Goal: Check status: Check status

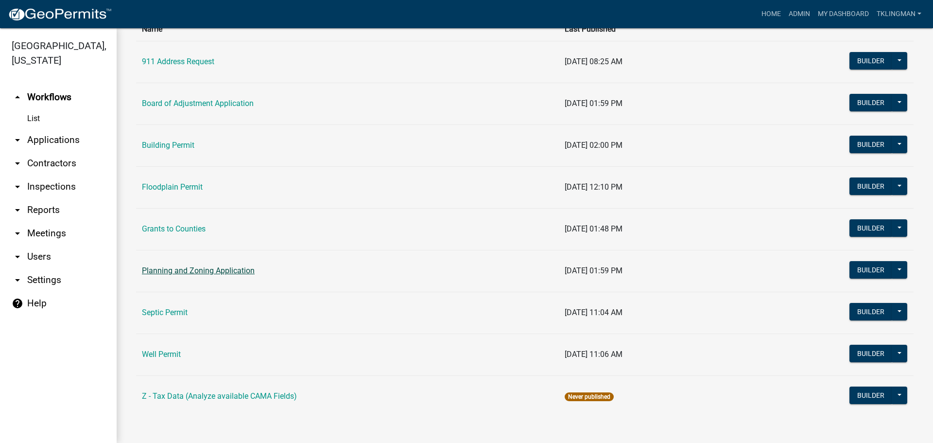
scroll to position [87, 0]
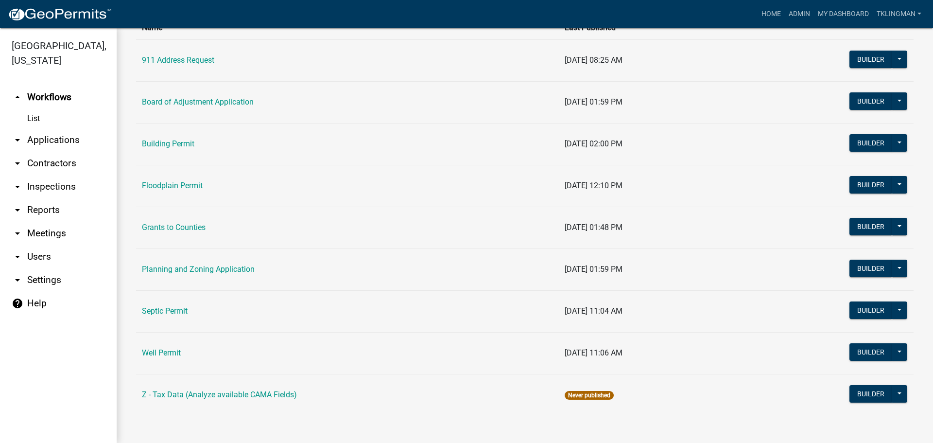
click at [163, 310] on link "Septic Permit" at bounding box center [165, 310] width 46 height 9
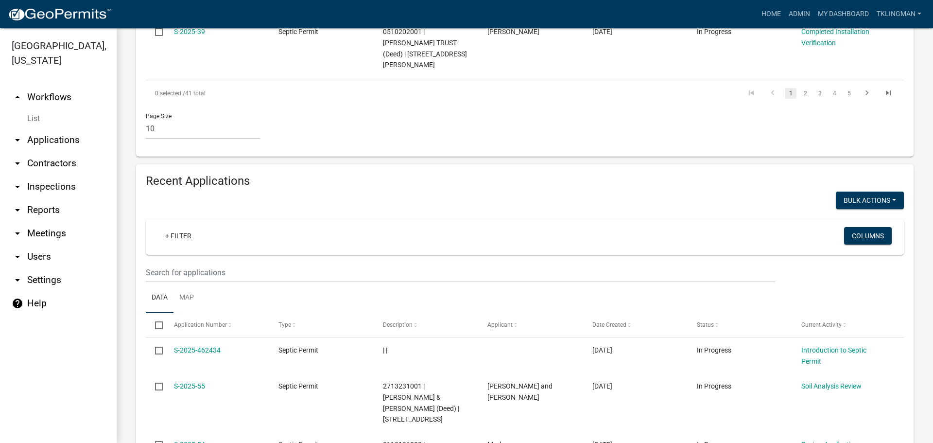
scroll to position [865, 0]
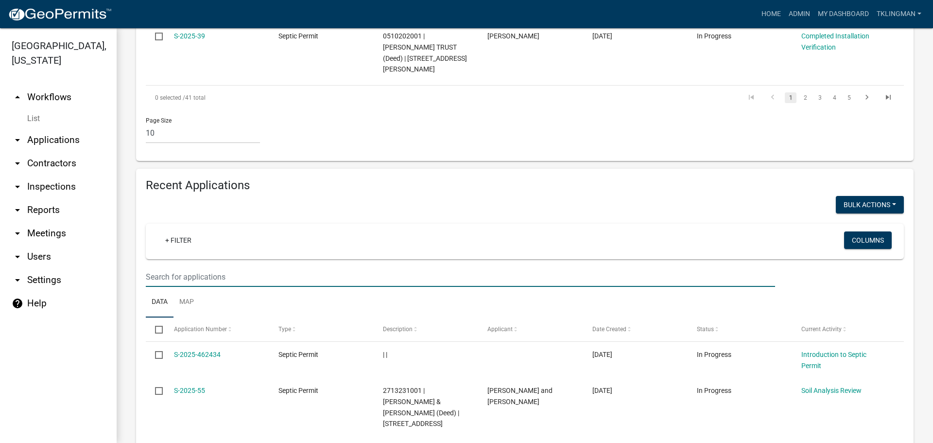
click at [204, 267] on input "text" at bounding box center [461, 277] width 630 height 20
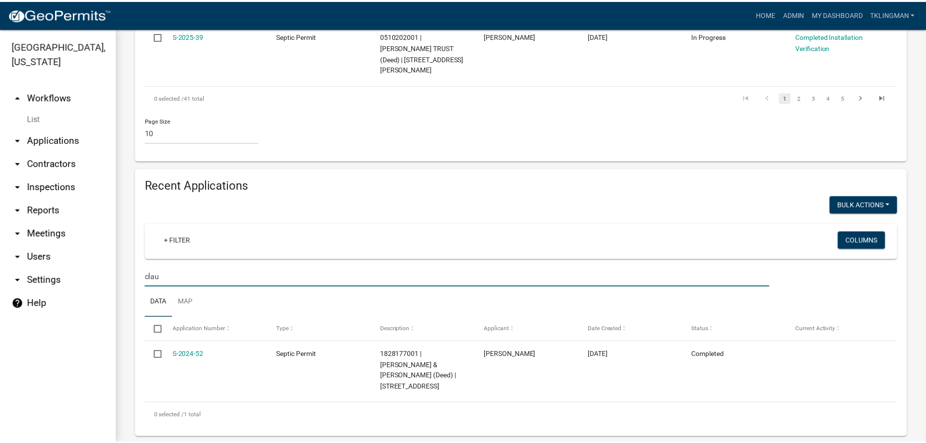
scroll to position [724, 0]
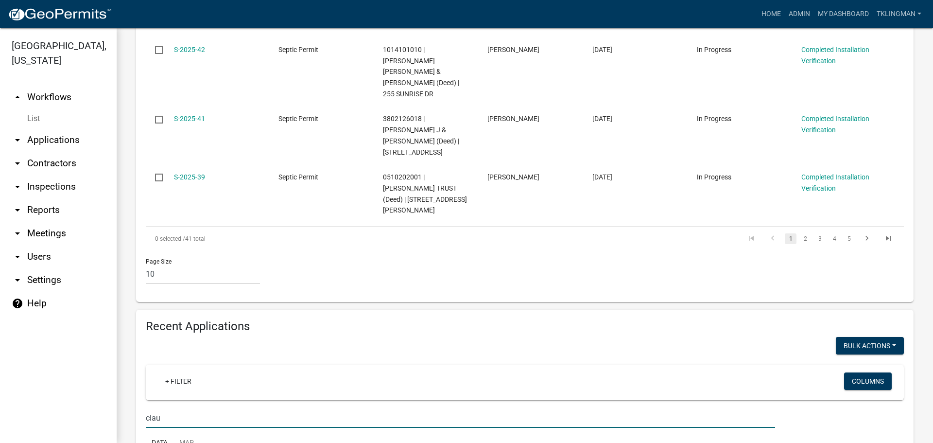
type input "clau"
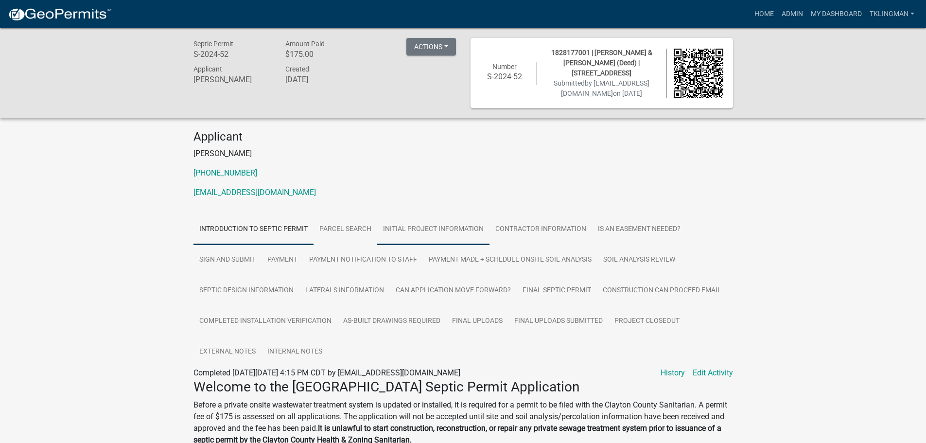
click at [452, 243] on link "Initial Project Information" at bounding box center [433, 229] width 112 height 31
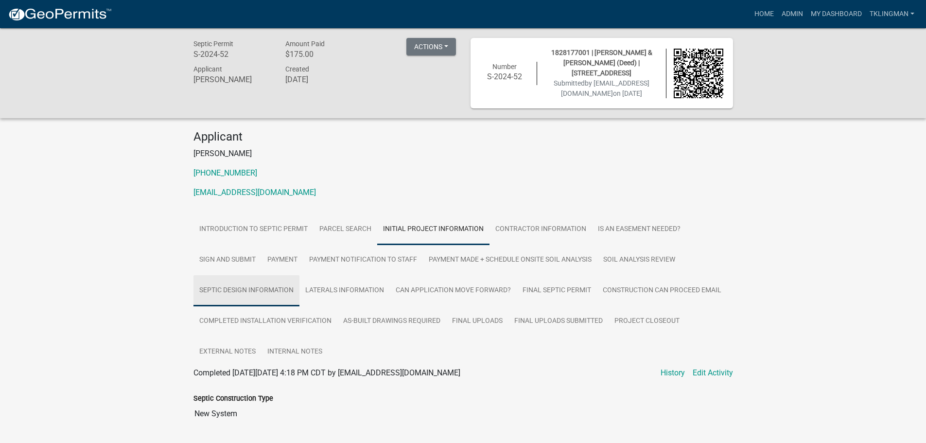
click at [245, 300] on link "Septic Design Information" at bounding box center [246, 290] width 106 height 31
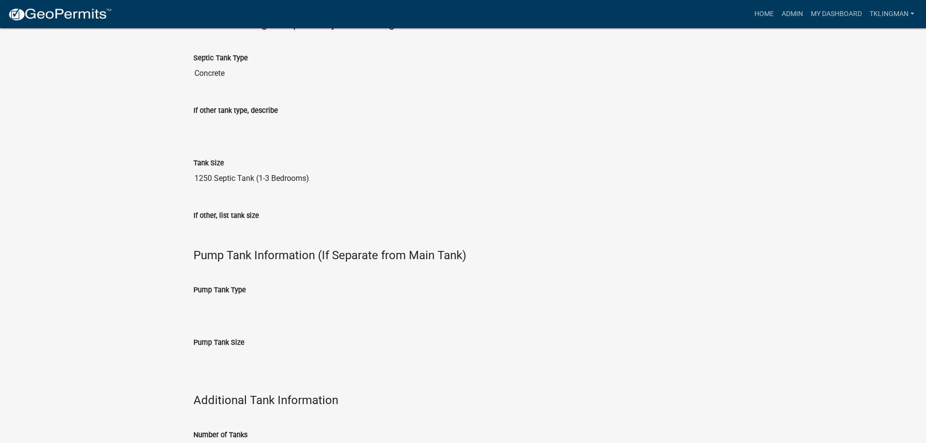
scroll to position [243, 0]
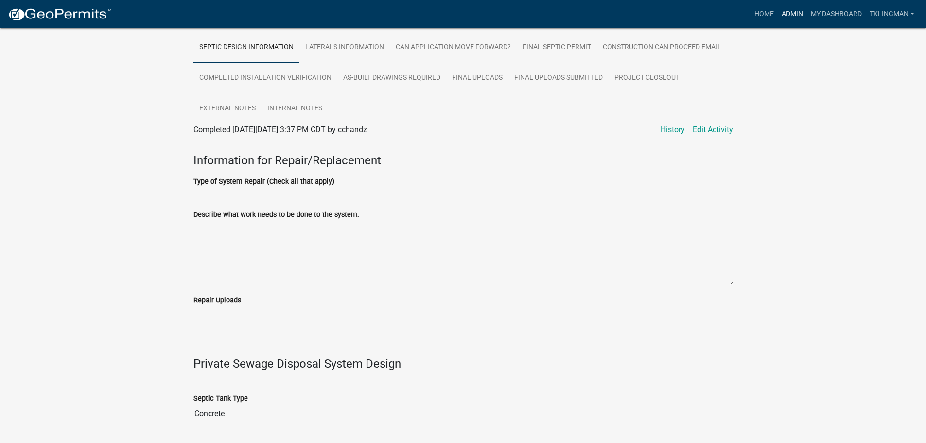
click at [789, 12] on link "Admin" at bounding box center [792, 14] width 29 height 18
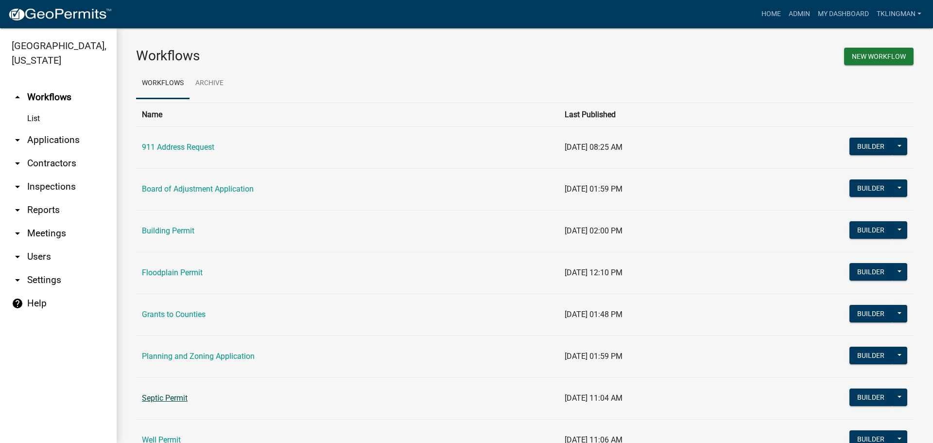
click at [159, 400] on link "Septic Permit" at bounding box center [165, 397] width 46 height 9
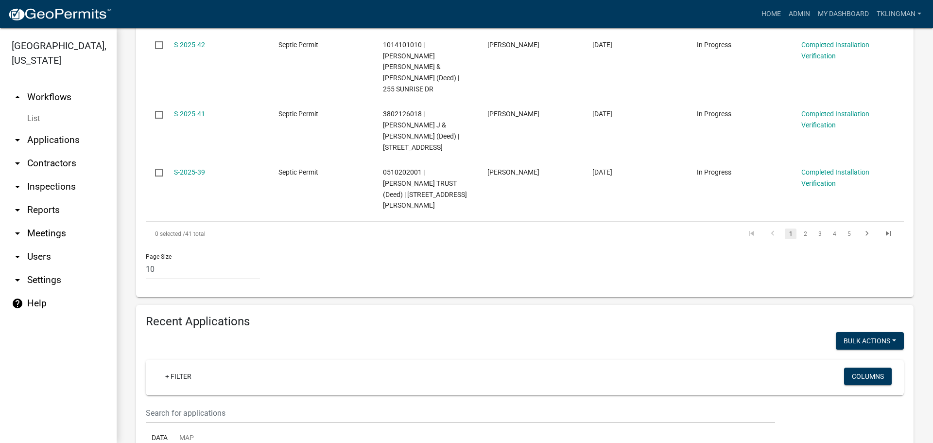
scroll to position [729, 0]
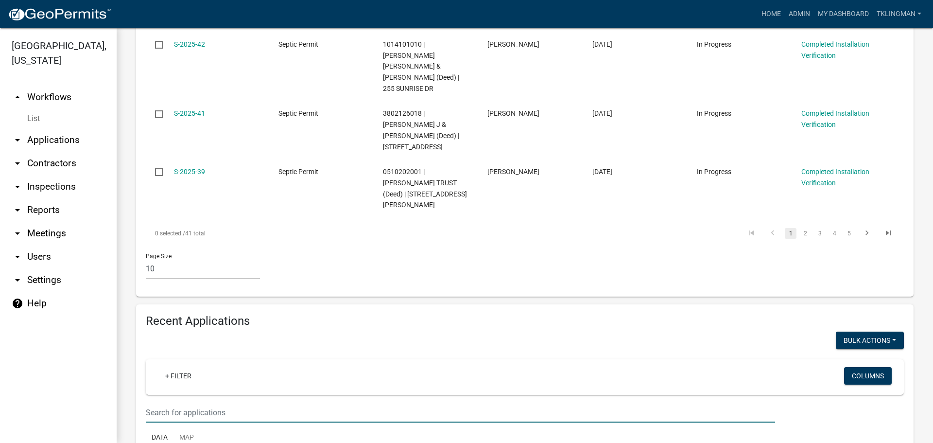
click at [205, 403] on input "text" at bounding box center [461, 413] width 630 height 20
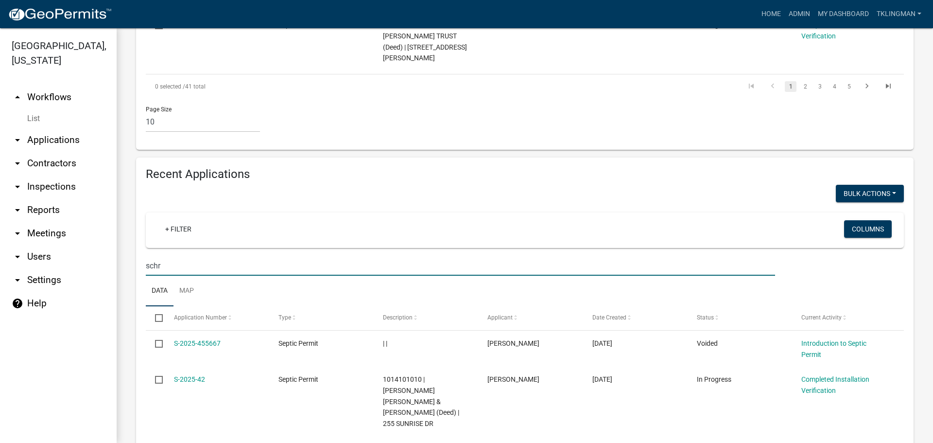
scroll to position [879, 0]
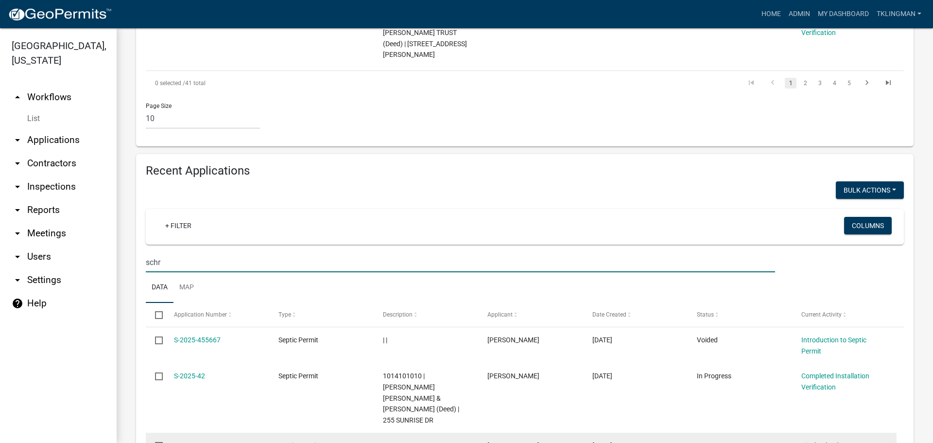
type input "schr"
click at [812, 441] on link "Final Uploads" at bounding box center [822, 445] width 41 height 8
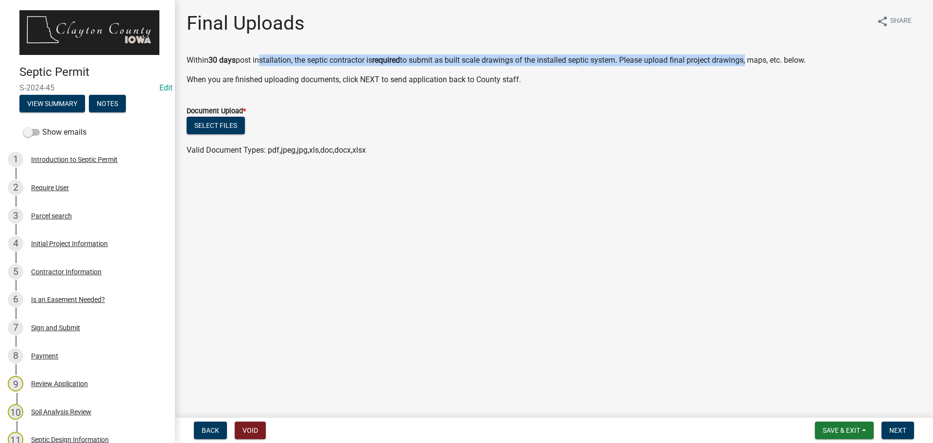
drag, startPoint x: 258, startPoint y: 61, endPoint x: 756, endPoint y: 61, distance: 497.8
click at [756, 61] on p "[DATE] post installation, the septic contractor is required to submit as built …" at bounding box center [554, 60] width 735 height 12
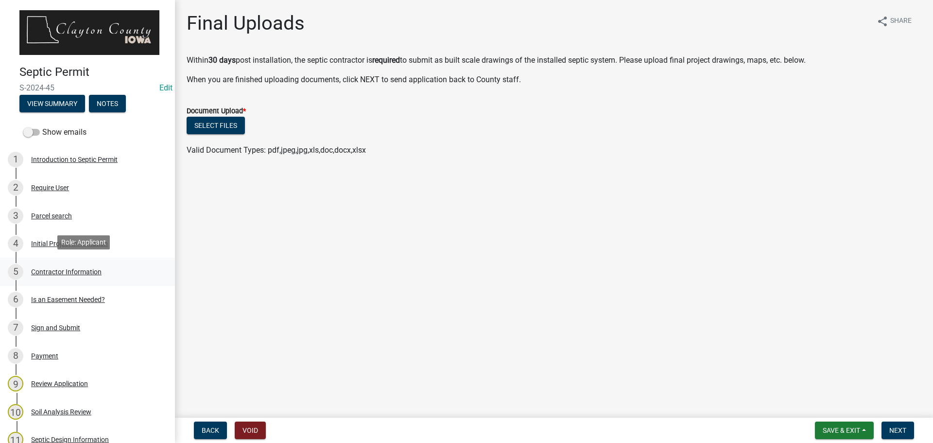
click at [49, 268] on div "Contractor Information" at bounding box center [66, 271] width 70 height 7
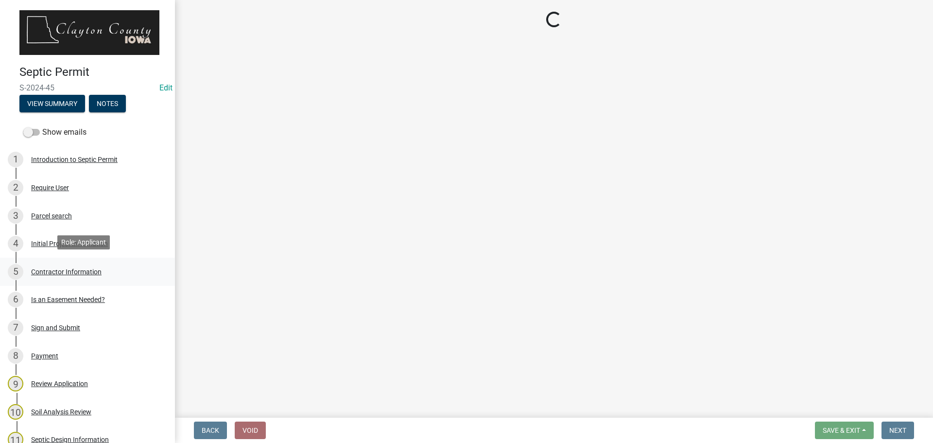
select select "5b91fb1f-5511-4c34-a4c4-b08849962c7a"
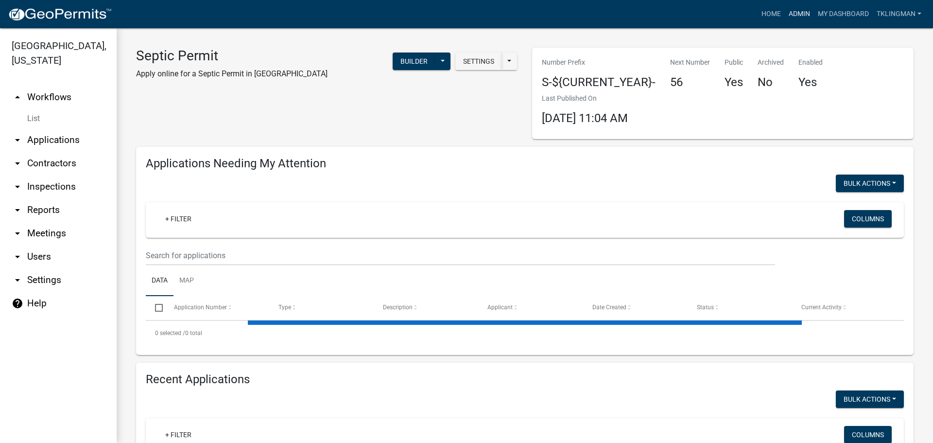
click at [795, 9] on link "Admin" at bounding box center [799, 14] width 29 height 18
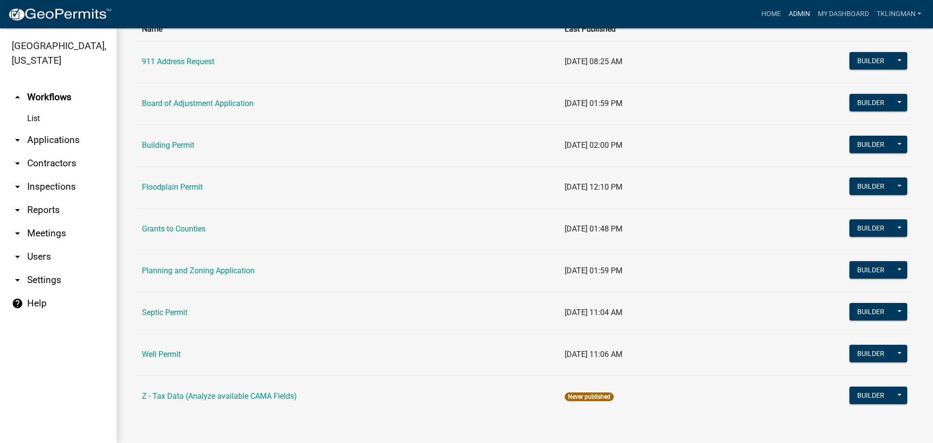
scroll to position [87, 0]
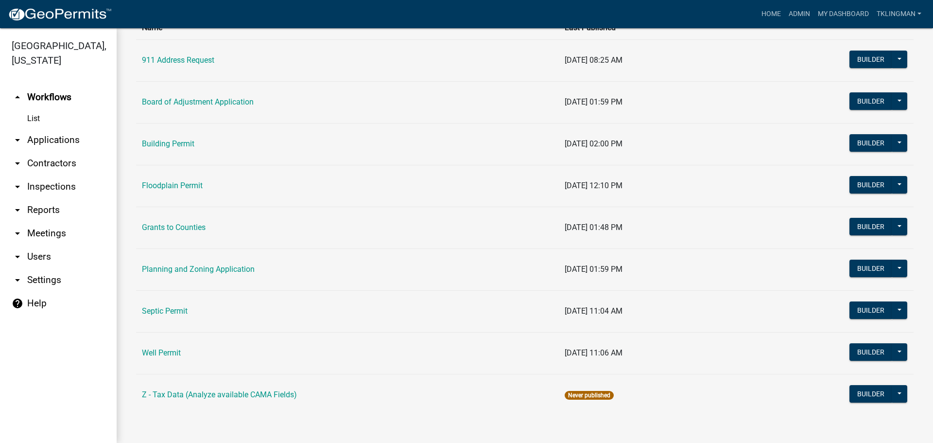
click at [179, 309] on link "Septic Permit" at bounding box center [165, 310] width 46 height 9
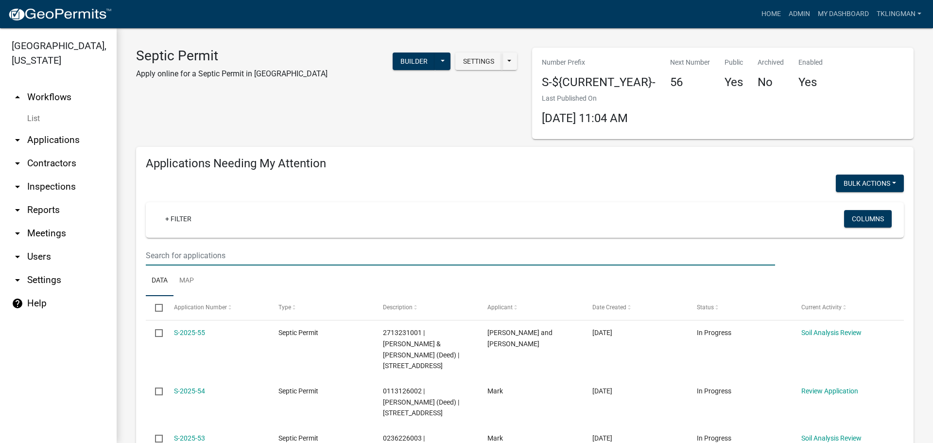
click at [199, 255] on input "text" at bounding box center [461, 255] width 630 height 20
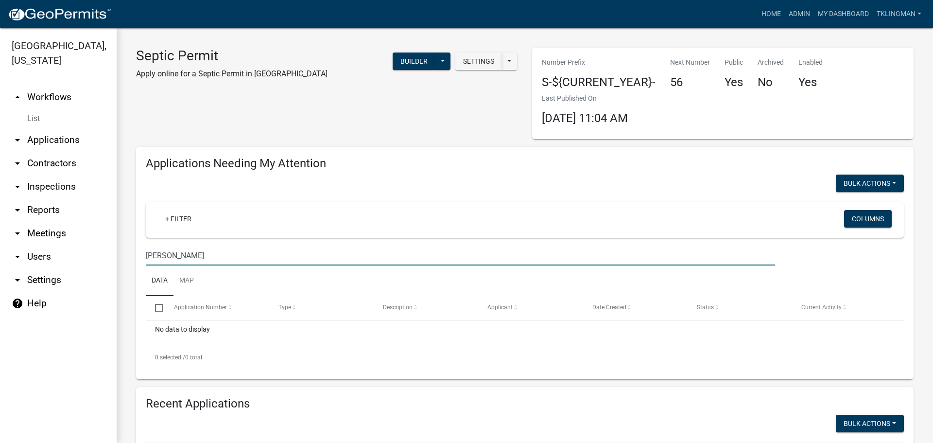
scroll to position [194, 0]
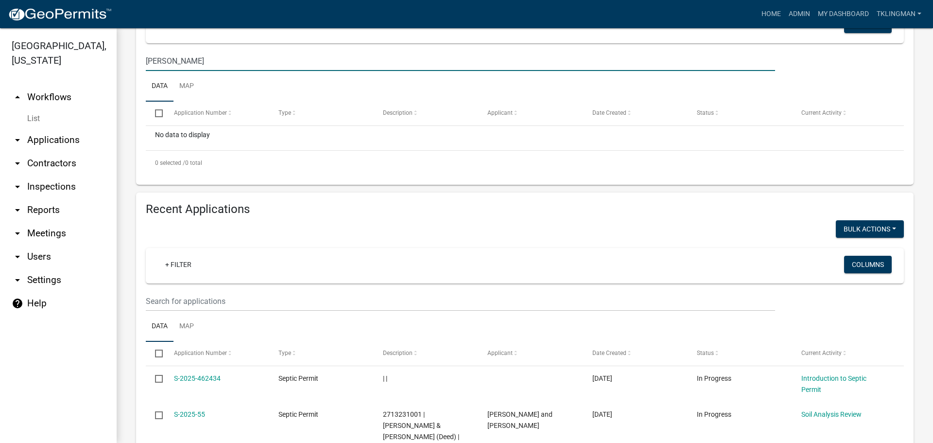
type input "[PERSON_NAME]"
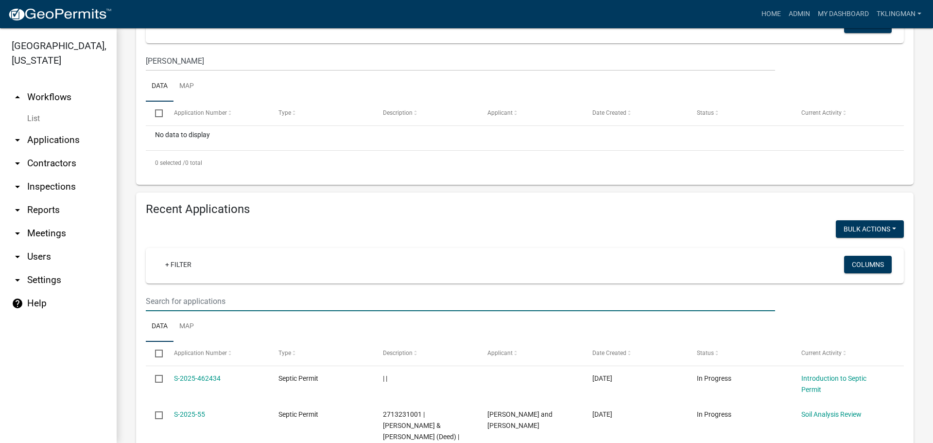
click at [203, 309] on input "text" at bounding box center [461, 301] width 630 height 20
type input "[PERSON_NAME]"
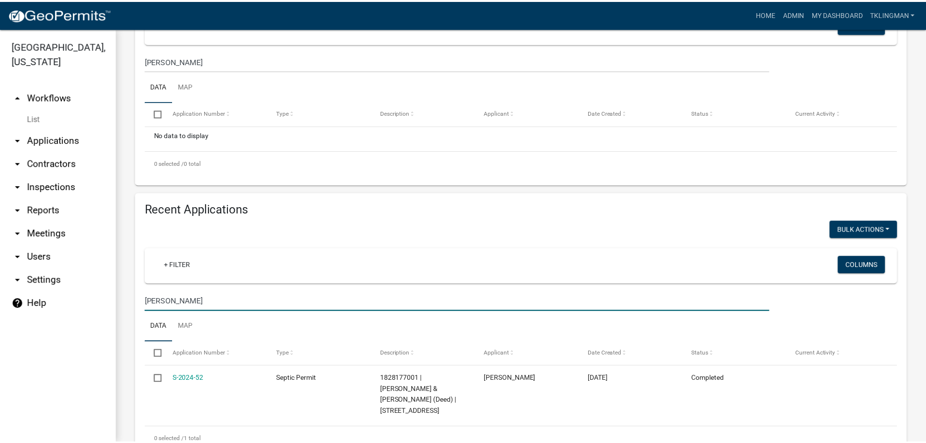
scroll to position [221, 0]
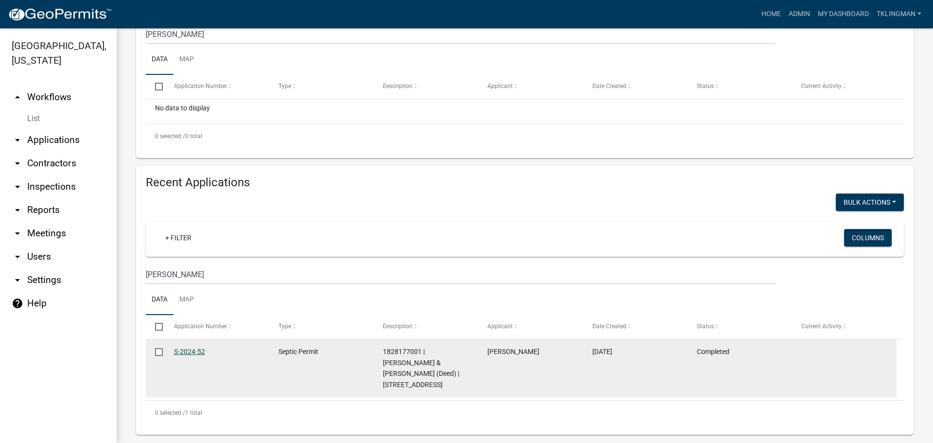
drag, startPoint x: 205, startPoint y: 346, endPoint x: 197, endPoint y: 351, distance: 9.0
click at [198, 350] on div "S-2024-52" at bounding box center [217, 351] width 86 height 11
click at [197, 351] on link "S-2024-52" at bounding box center [189, 352] width 31 height 8
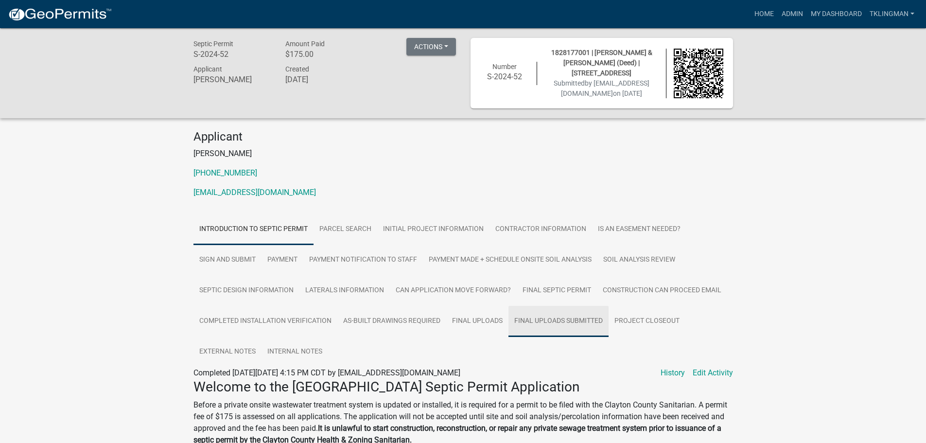
click at [540, 330] on link "Final Uploads Submitted" at bounding box center [558, 321] width 100 height 31
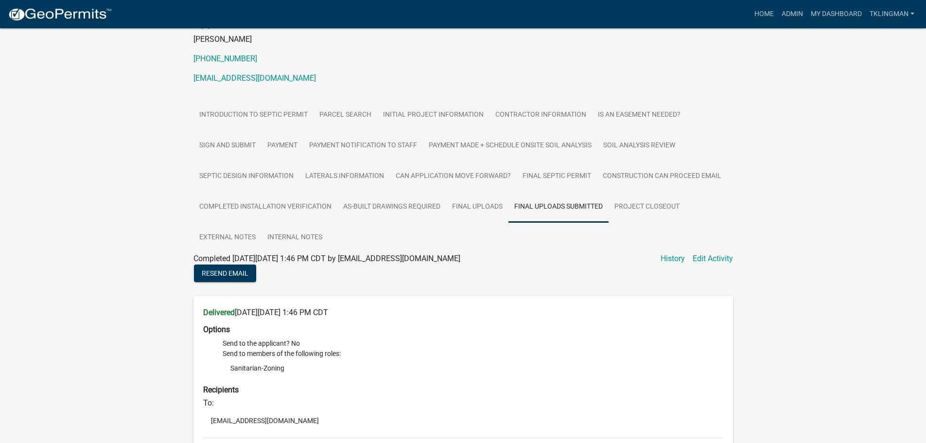
scroll to position [97, 0]
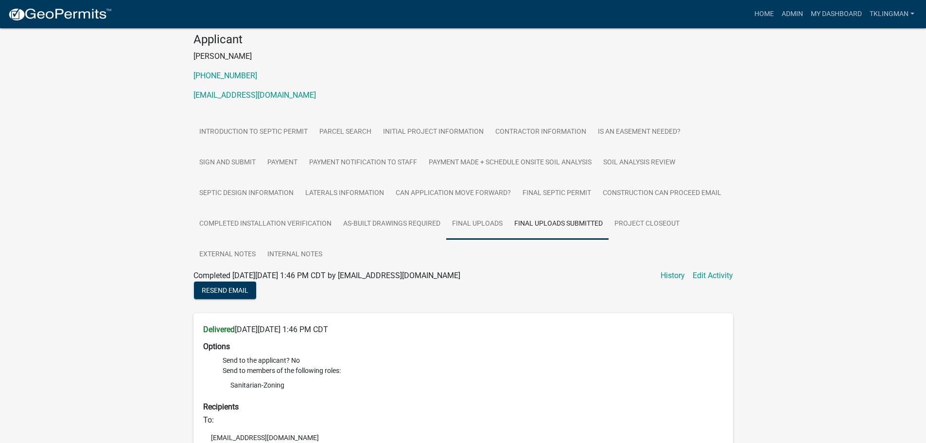
click at [468, 237] on link "Final Uploads" at bounding box center [477, 224] width 62 height 31
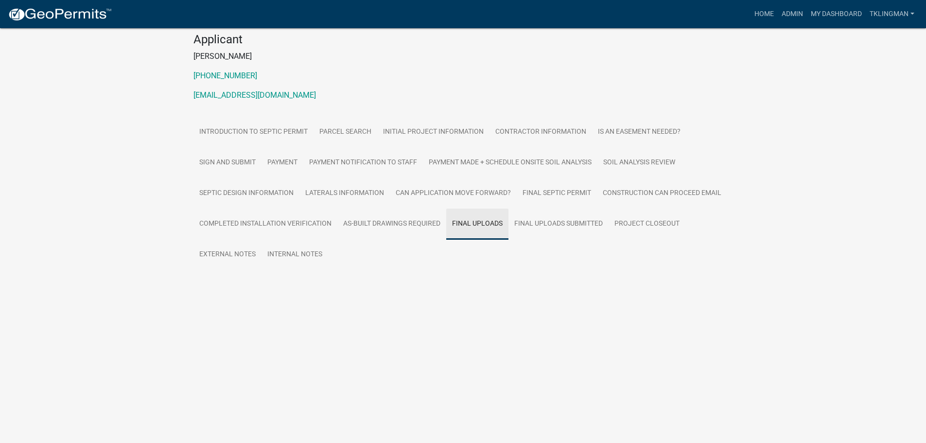
scroll to position [88, 0]
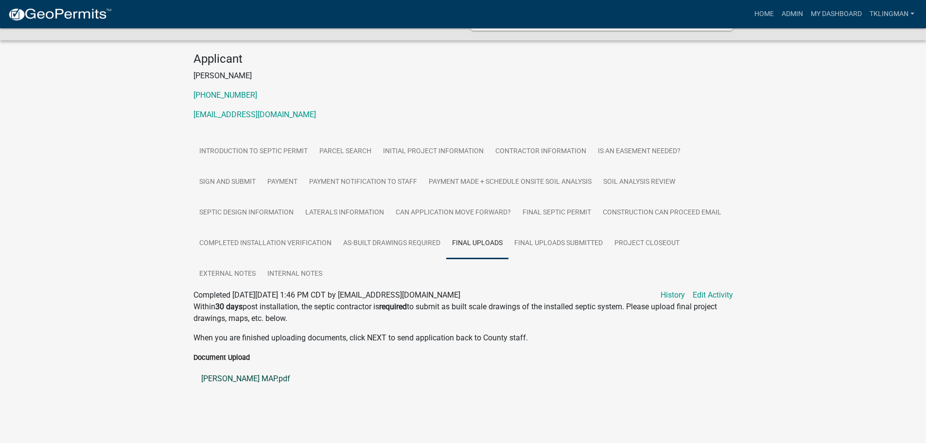
click at [236, 380] on link "[PERSON_NAME] MAP.pdf" at bounding box center [463, 378] width 540 height 23
click at [550, 245] on link "Final Uploads Submitted" at bounding box center [558, 243] width 100 height 31
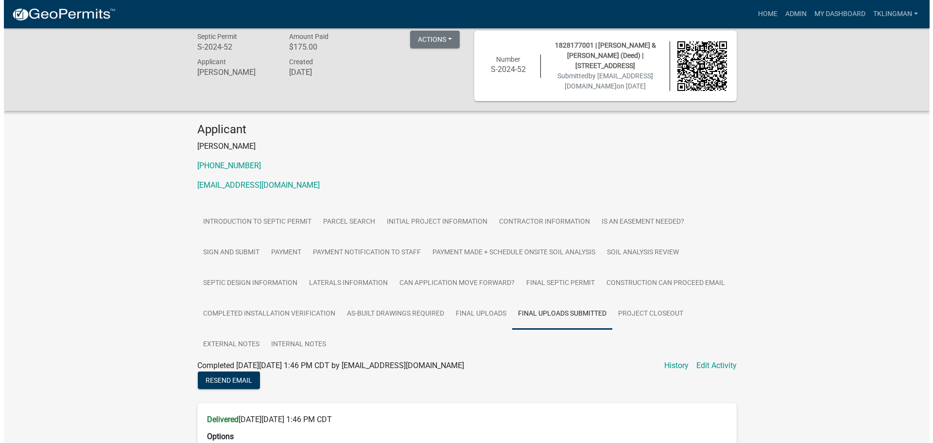
scroll to position [0, 0]
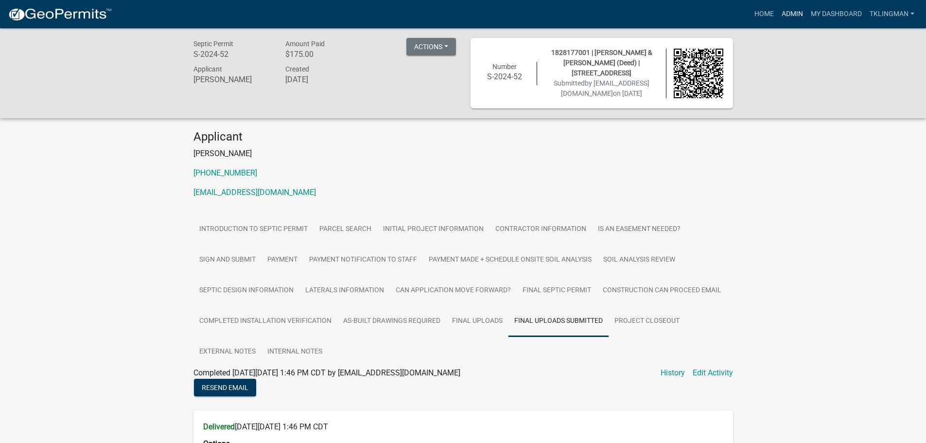
click at [796, 14] on link "Admin" at bounding box center [792, 14] width 29 height 18
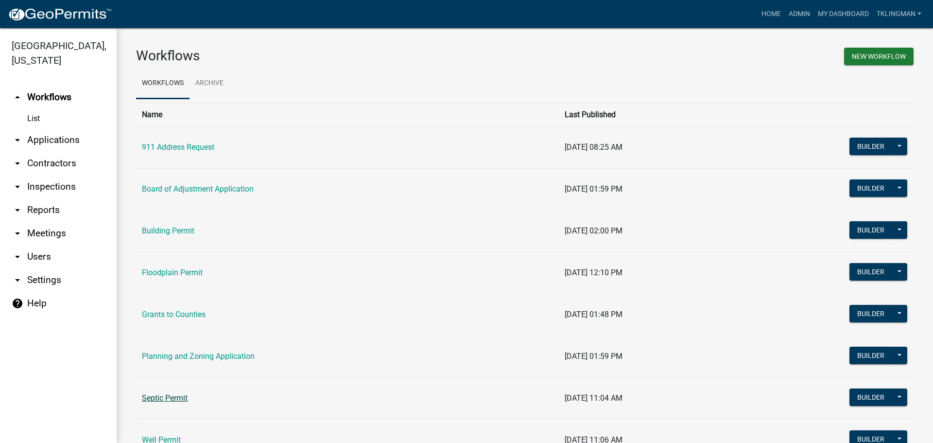
scroll to position [49, 0]
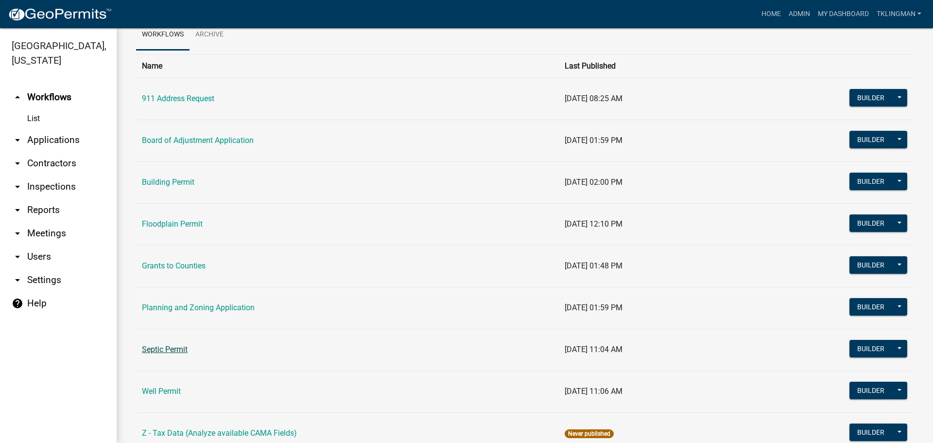
click at [171, 348] on link "Septic Permit" at bounding box center [165, 349] width 46 height 9
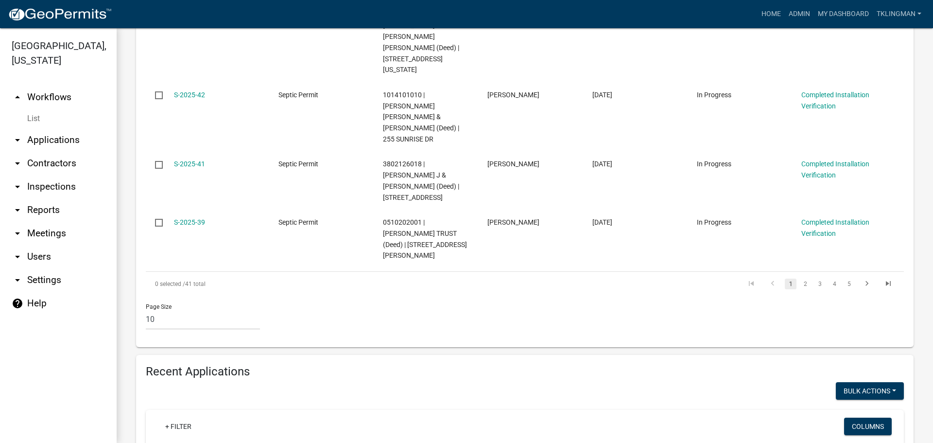
scroll to position [681, 0]
type input "schr"
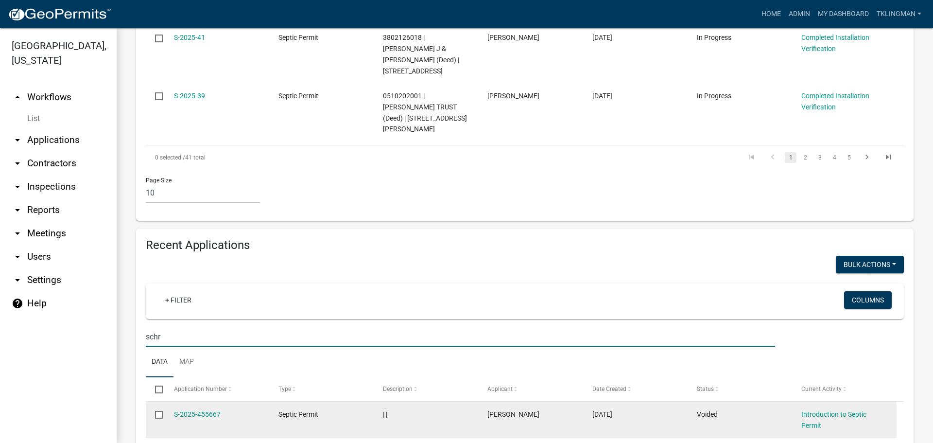
scroll to position [875, 0]
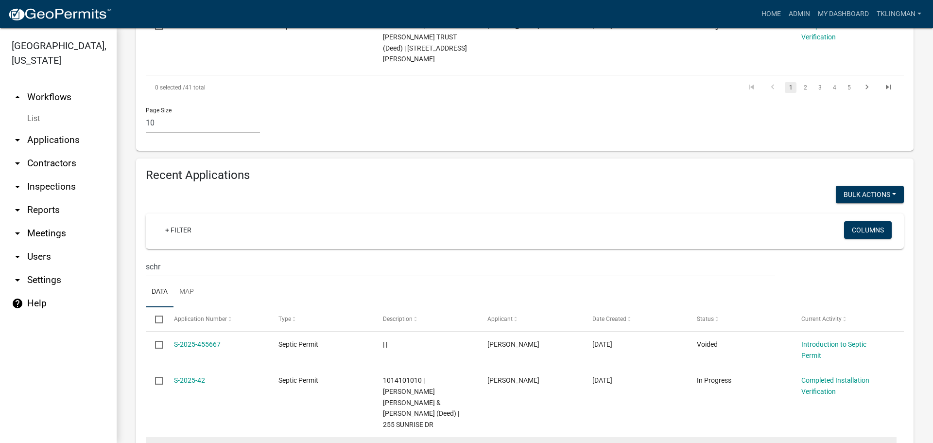
click at [177, 442] on link "S-2024-45" at bounding box center [189, 450] width 31 height 8
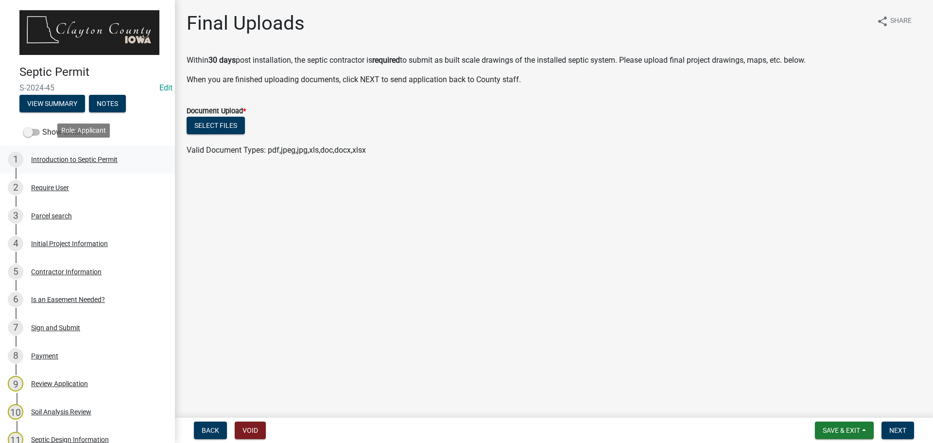
click at [52, 158] on div "Introduction to Septic Permit" at bounding box center [74, 159] width 87 height 7
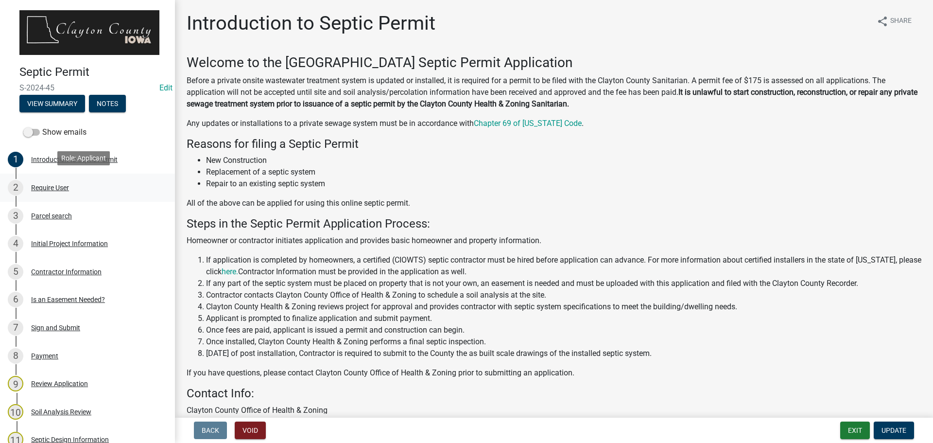
click at [51, 184] on div "Require User" at bounding box center [50, 187] width 38 height 7
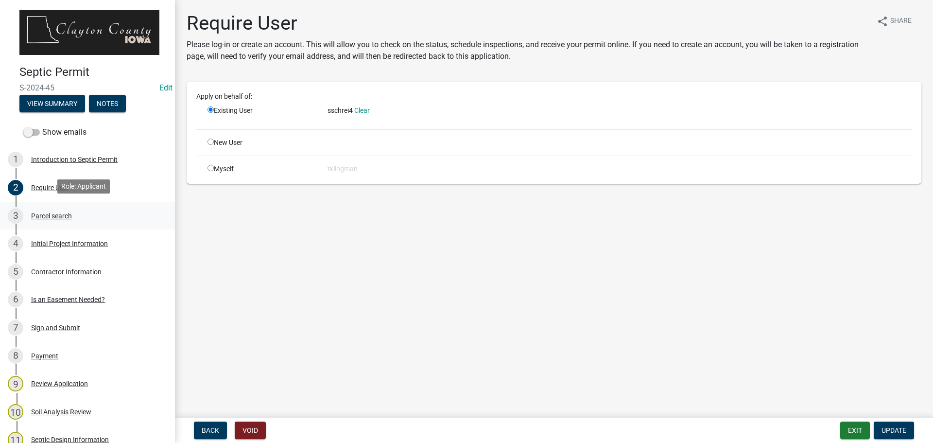
click at [51, 216] on div "Parcel search" at bounding box center [51, 215] width 41 height 7
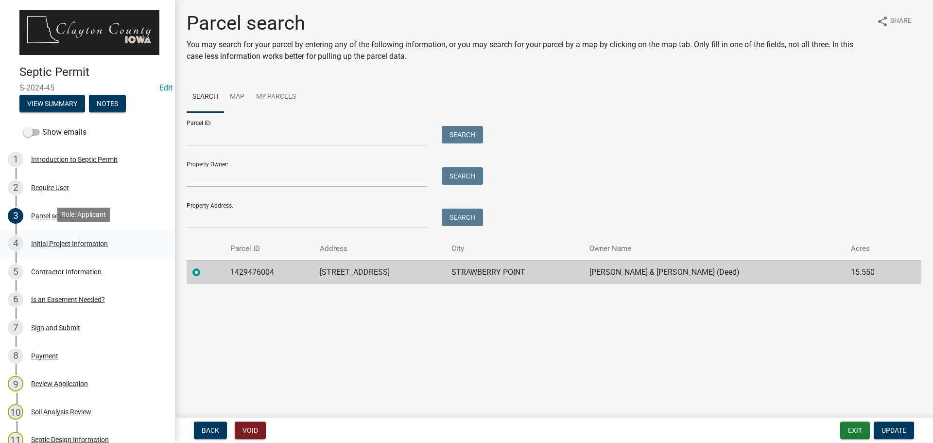
click at [48, 240] on div "Initial Project Information" at bounding box center [69, 243] width 77 height 7
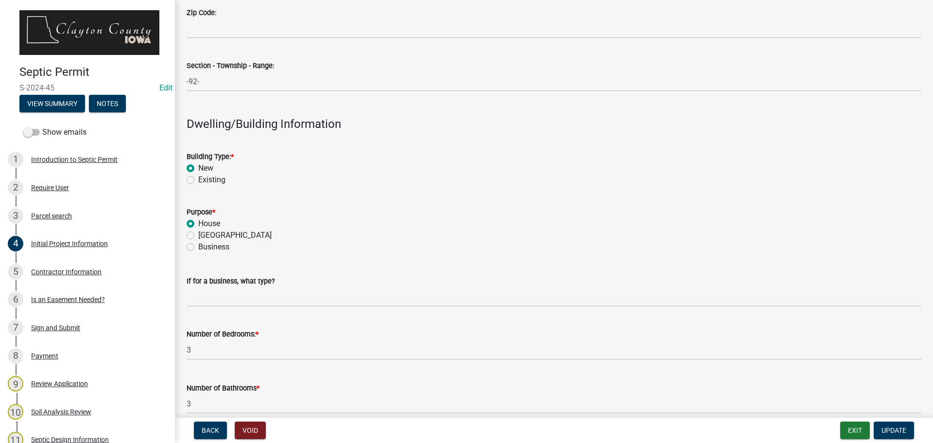
scroll to position [1069, 0]
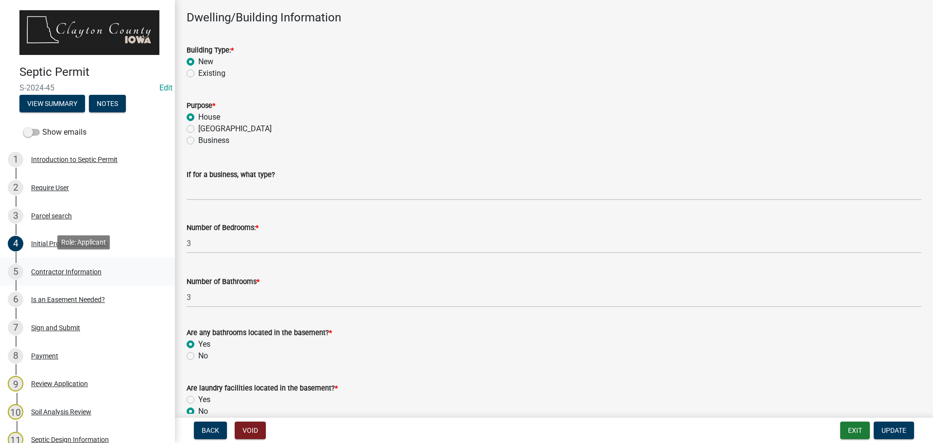
click at [45, 269] on div "Contractor Information" at bounding box center [66, 271] width 70 height 7
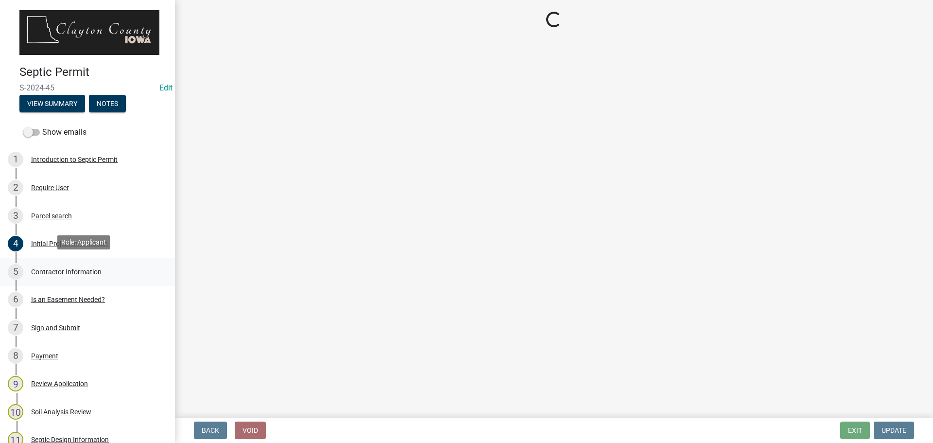
scroll to position [0, 0]
select select "5b91fb1f-5511-4c34-a4c4-b08849962c7a"
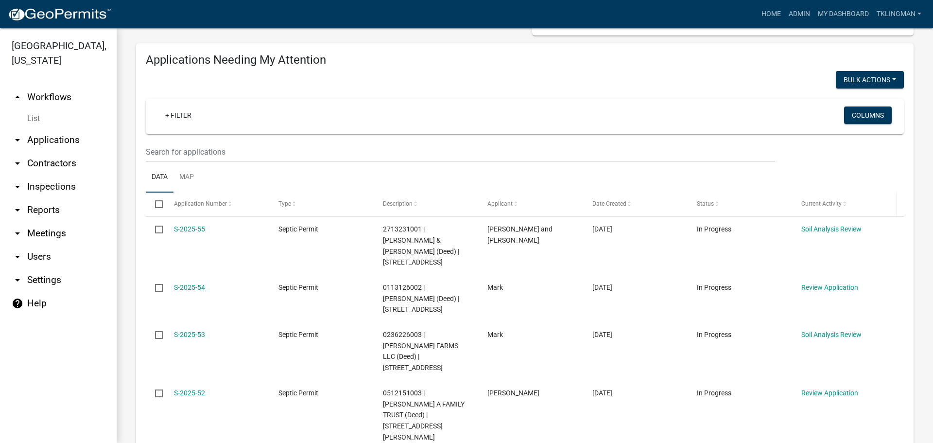
scroll to position [97, 0]
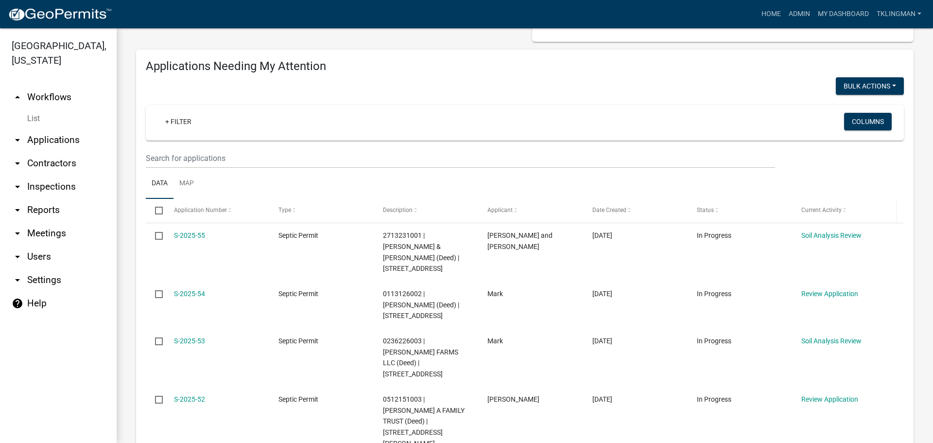
click at [824, 212] on span "Current Activity" at bounding box center [822, 210] width 40 height 7
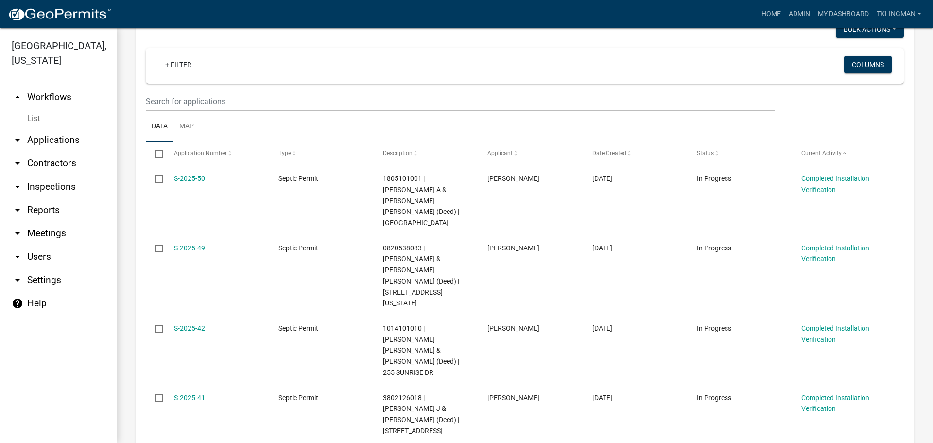
scroll to position [146, 0]
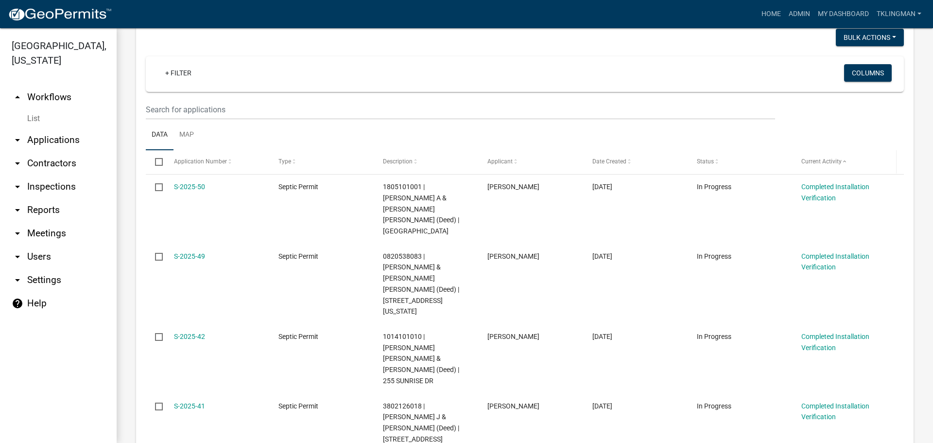
click at [835, 159] on span "Current Activity" at bounding box center [822, 161] width 40 height 7
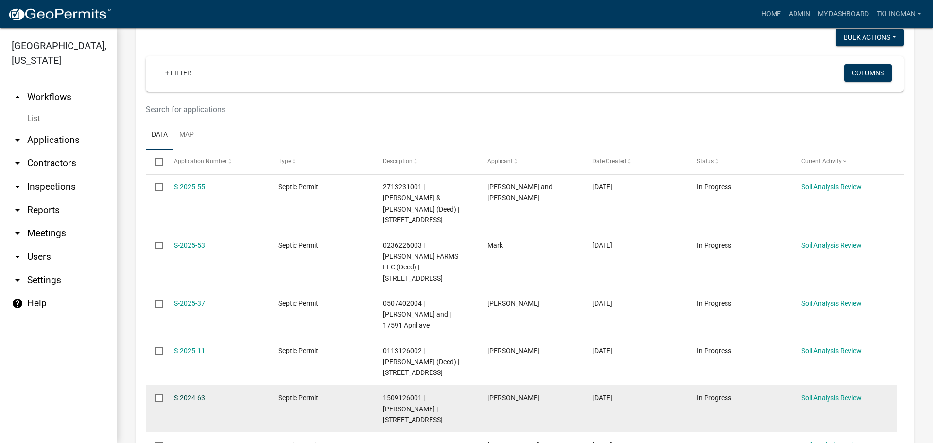
click at [183, 394] on link "S-2024-63" at bounding box center [189, 398] width 31 height 8
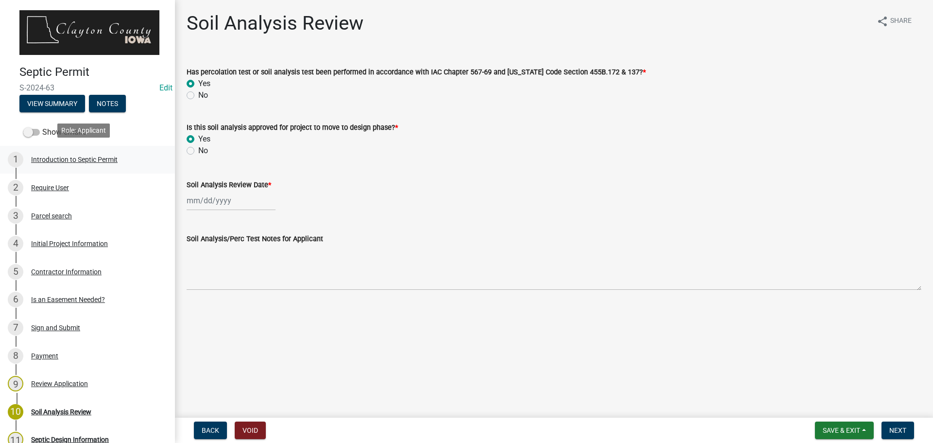
click at [70, 158] on div "Introduction to Septic Permit" at bounding box center [74, 159] width 87 height 7
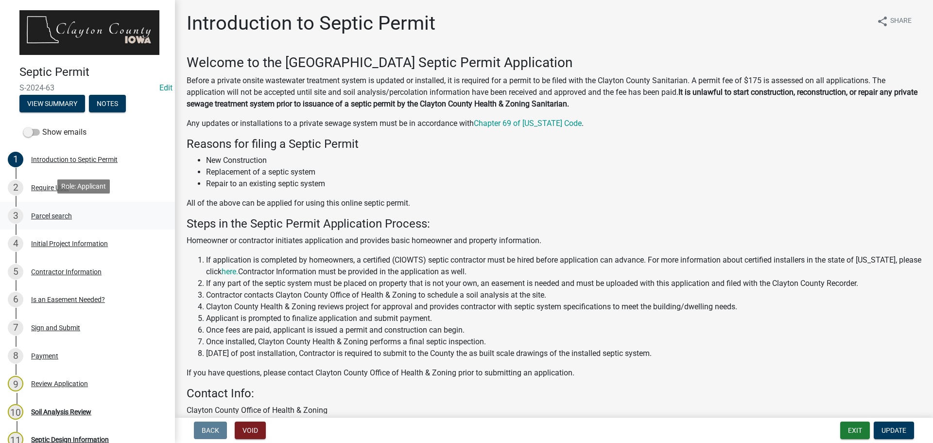
click at [59, 212] on div "Parcel search" at bounding box center [51, 215] width 41 height 7
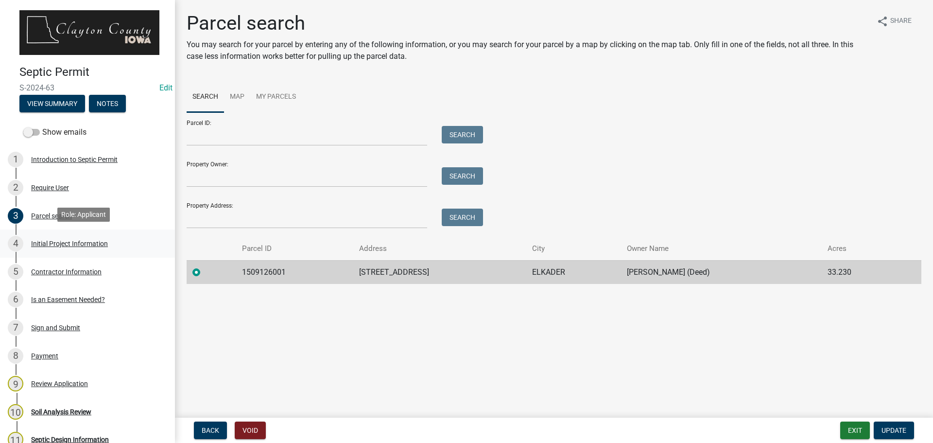
click at [59, 240] on div "Initial Project Information" at bounding box center [69, 243] width 77 height 7
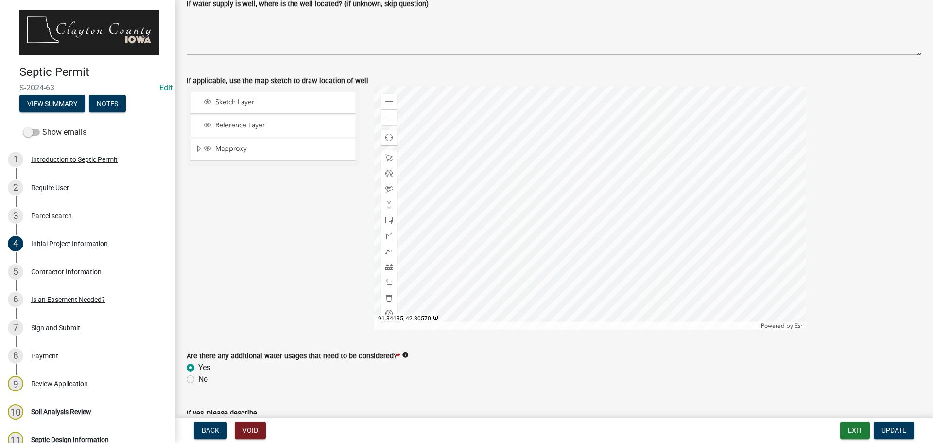
scroll to position [1663, 0]
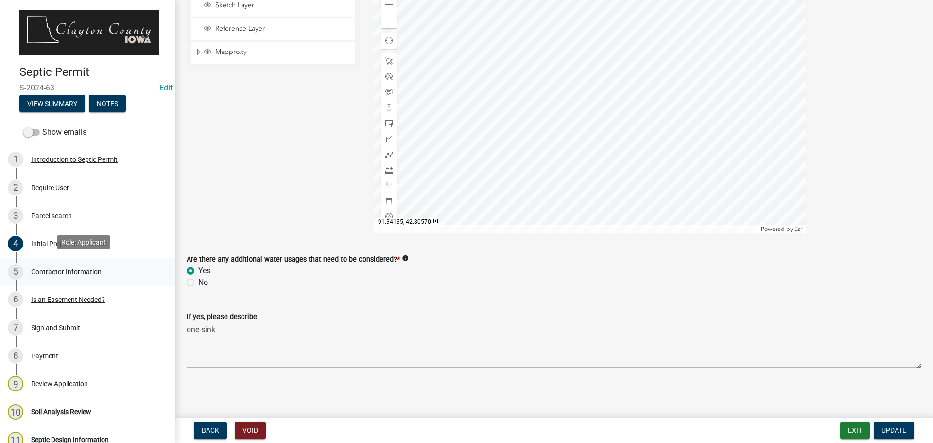
click at [72, 268] on div "Contractor Information" at bounding box center [66, 271] width 70 height 7
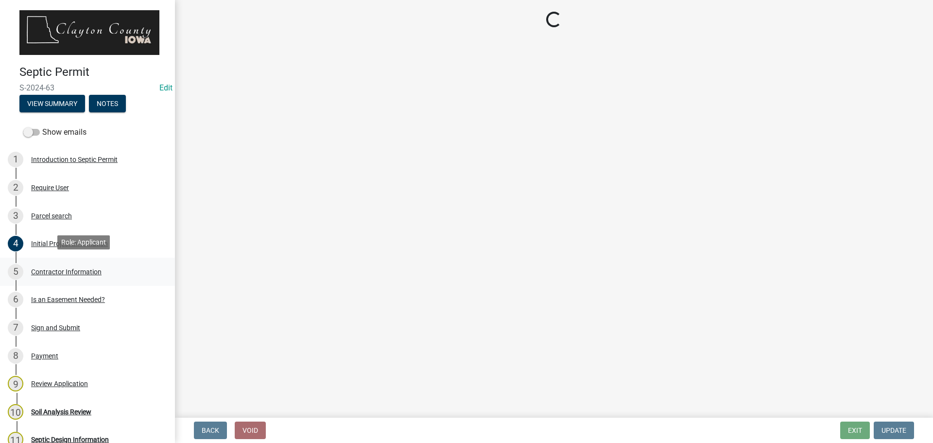
select select "c80f8add-eb44-4023-adf7-27a7891d1409"
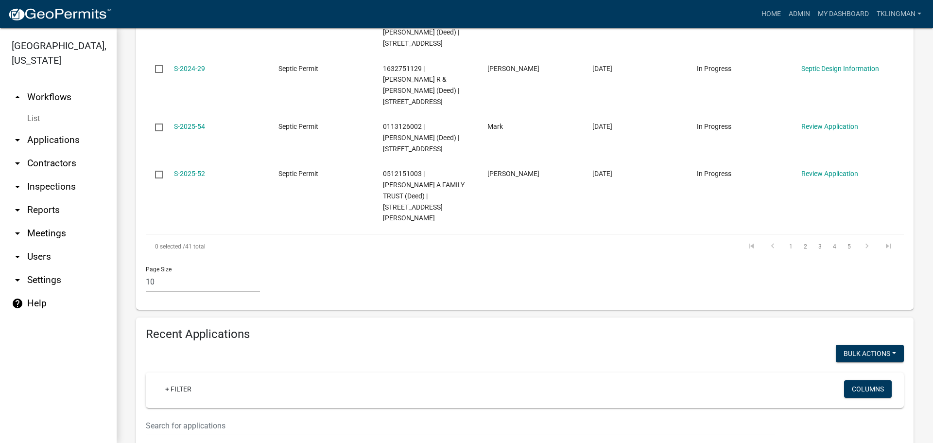
scroll to position [632, 0]
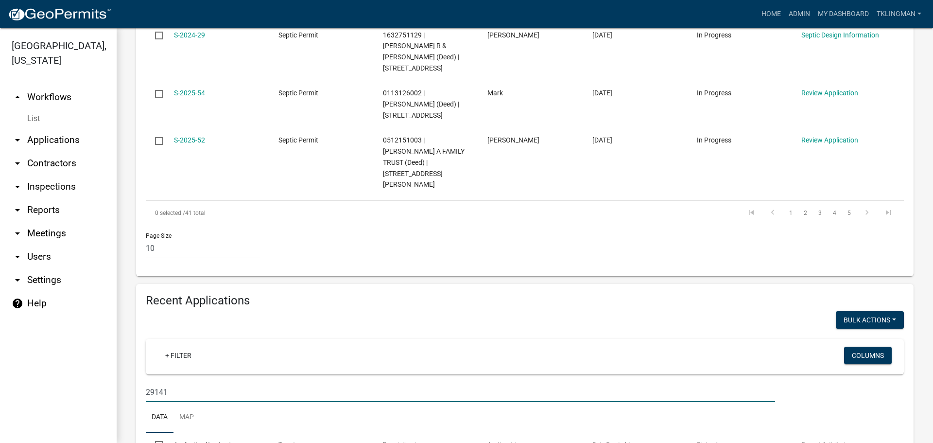
scroll to position [676, 0]
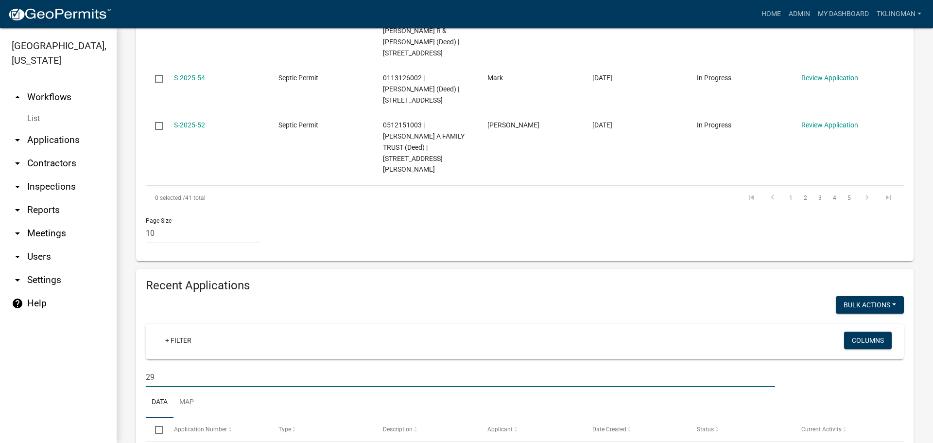
type input "2"
type input "[PERSON_NAME]"
